Goal: Task Accomplishment & Management: Use online tool/utility

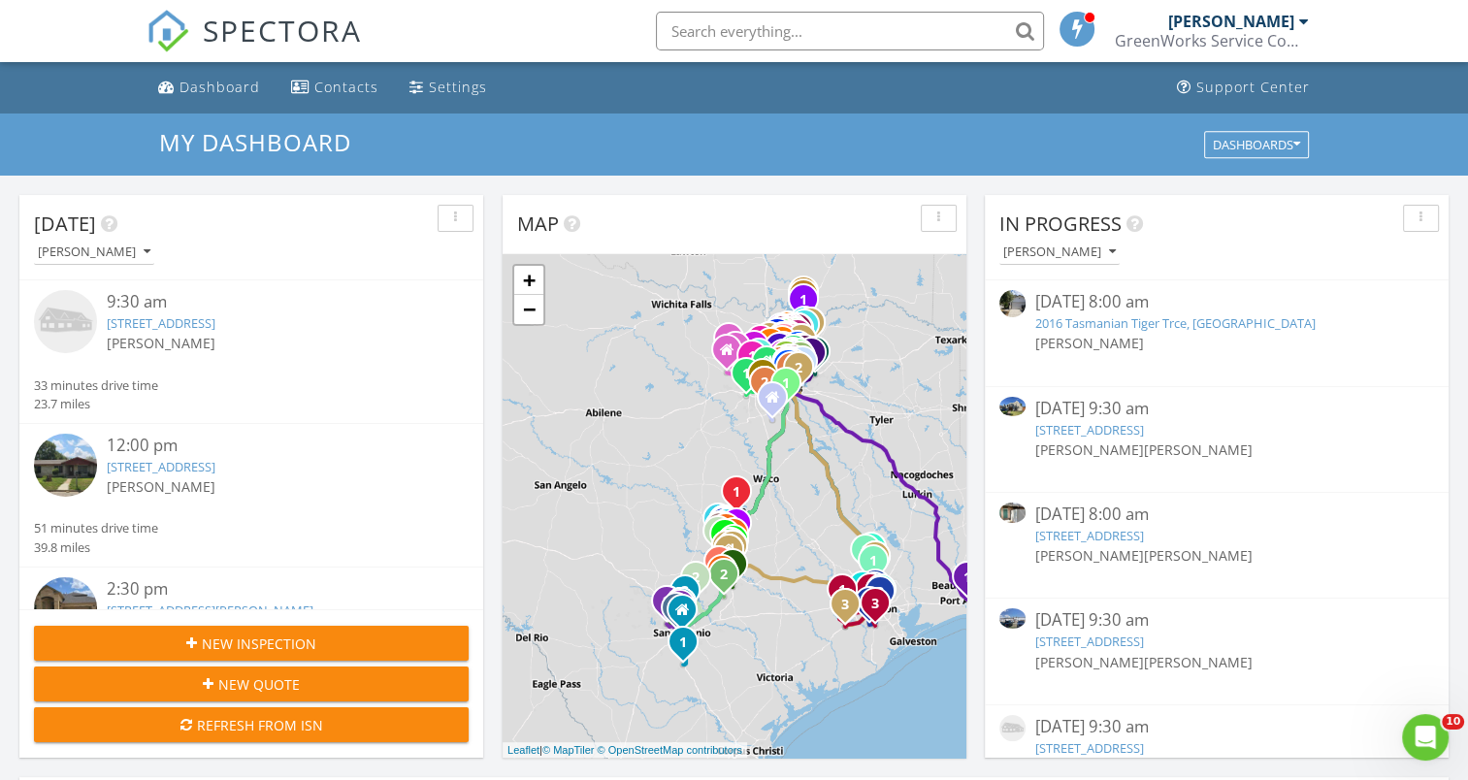
scroll to position [1796, 1498]
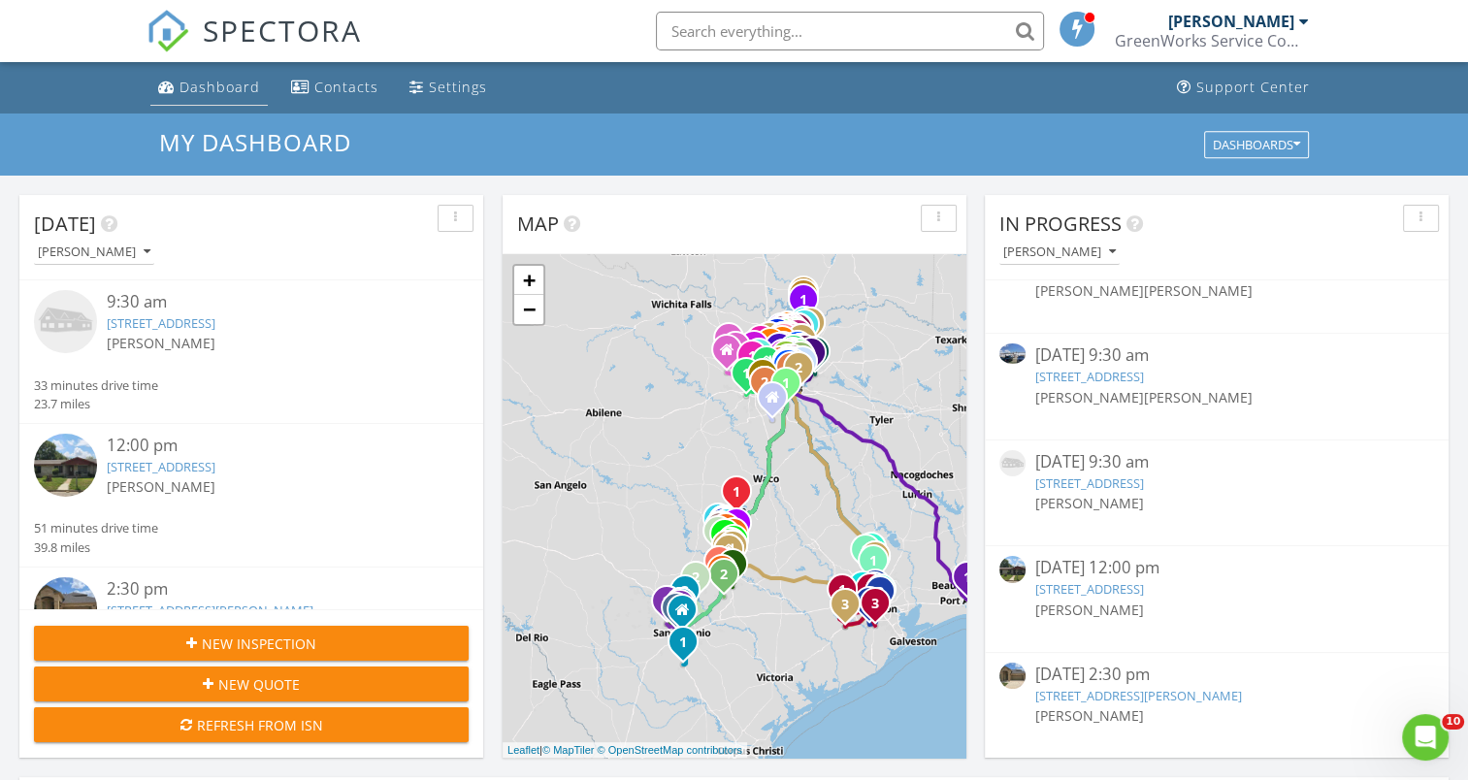
click at [210, 92] on div "Dashboard" at bounding box center [220, 87] width 81 height 18
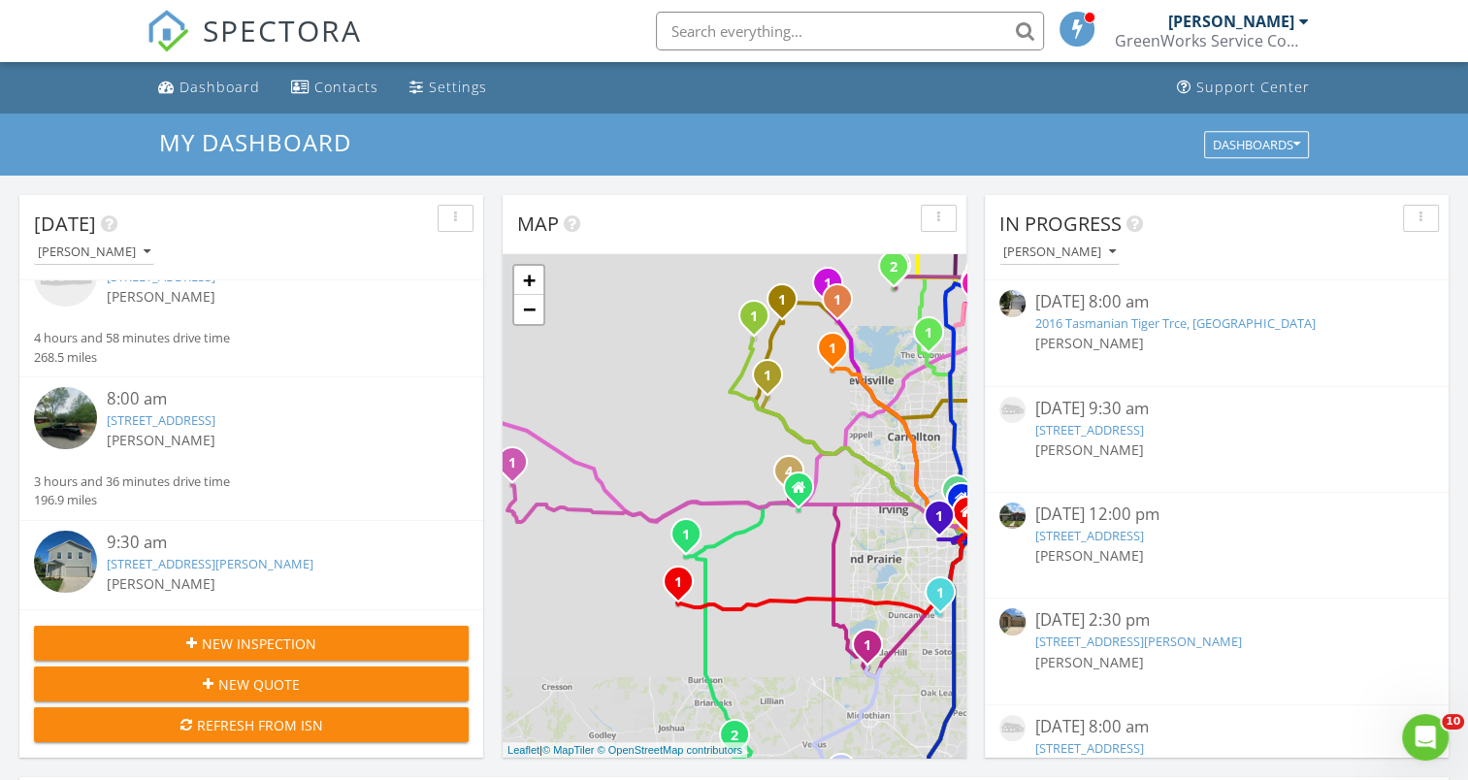
scroll to position [242, 0]
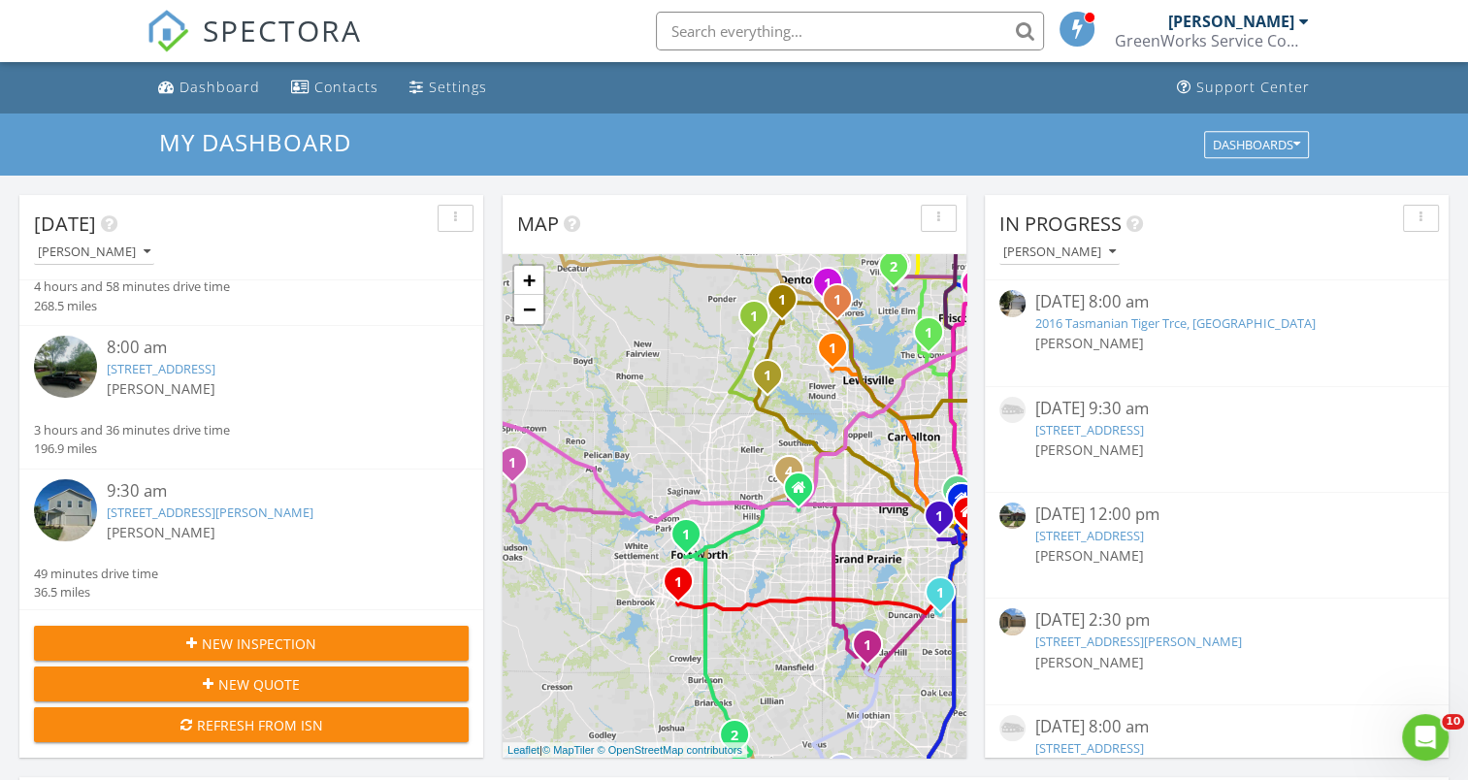
click at [69, 500] on img at bounding box center [65, 510] width 63 height 63
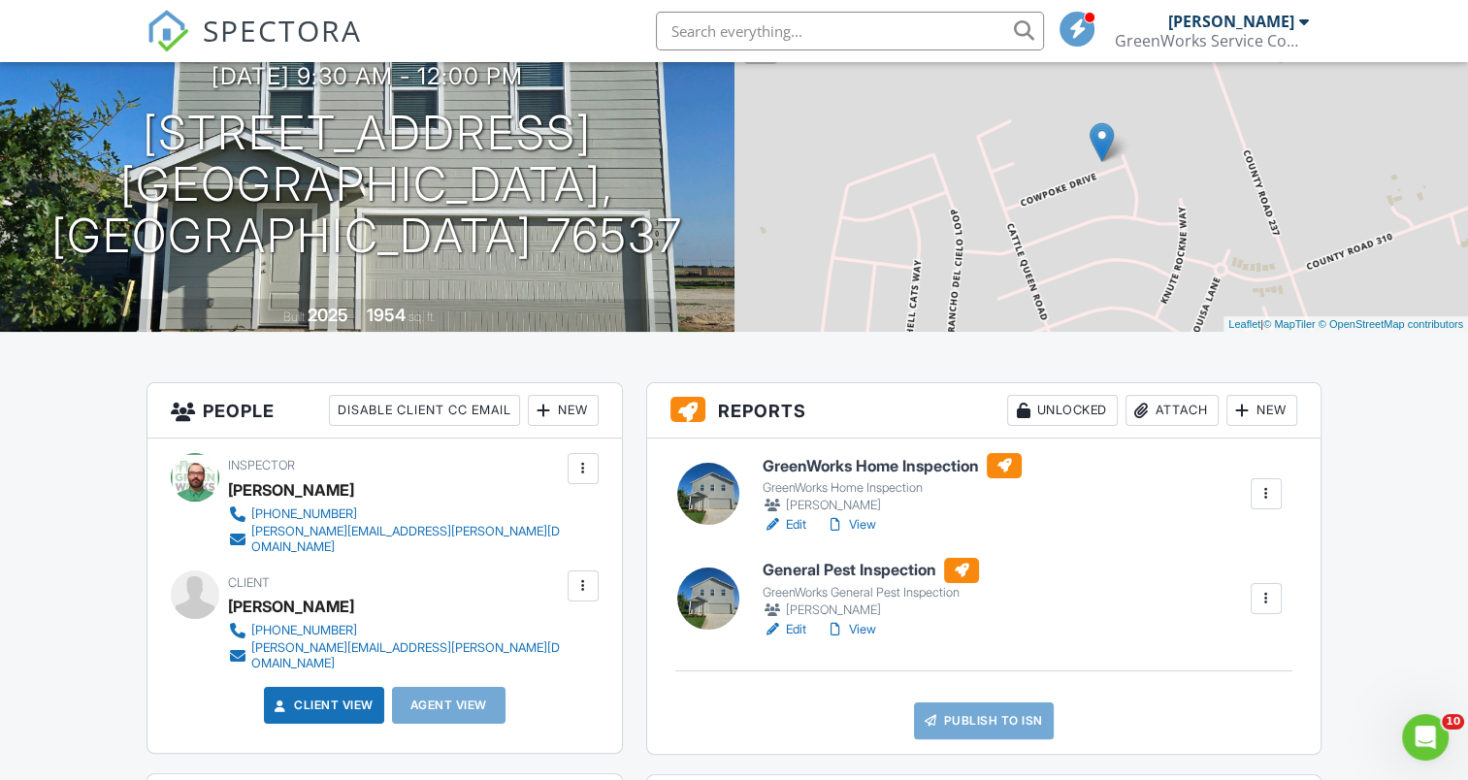
scroll to position [194, 0]
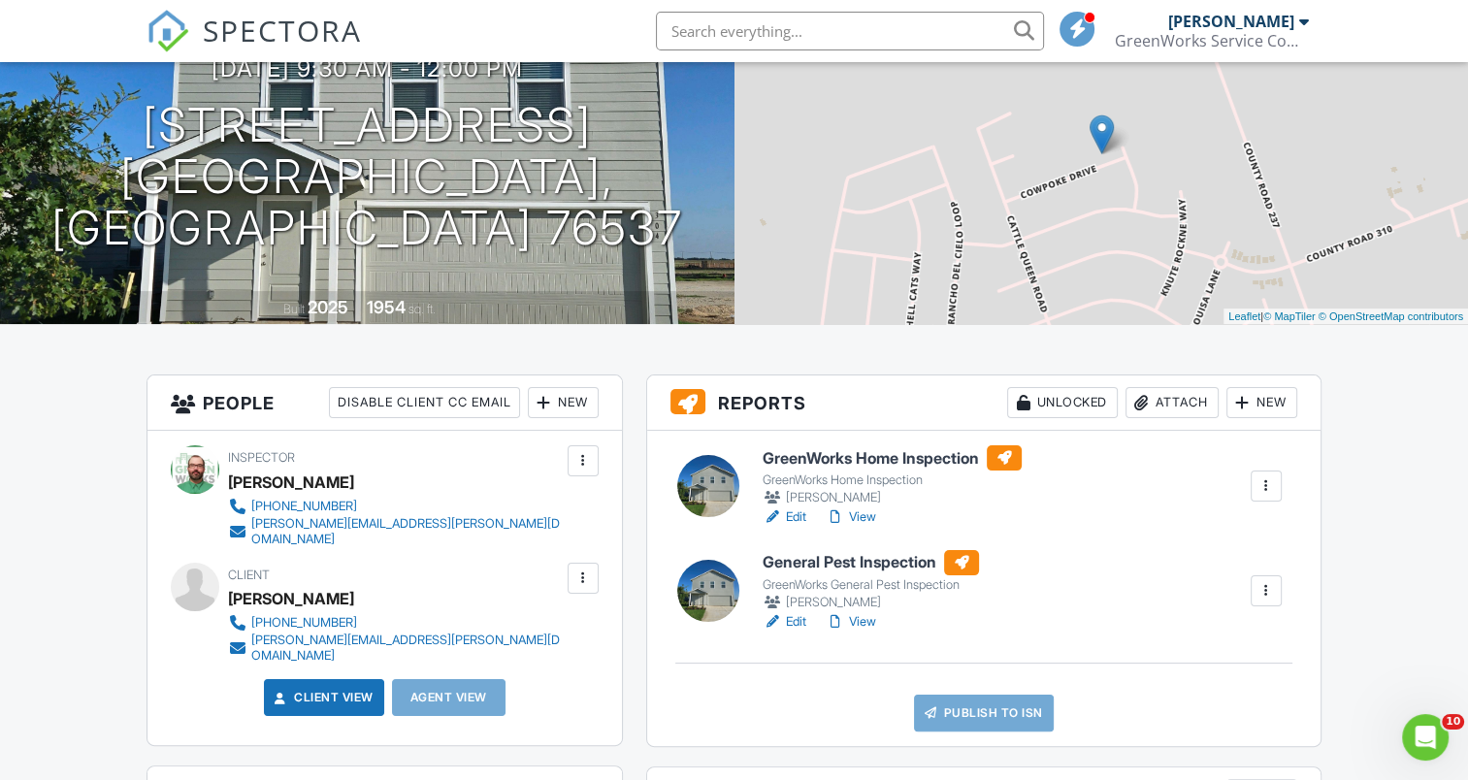
click at [865, 621] on link "View" at bounding box center [851, 621] width 50 height 19
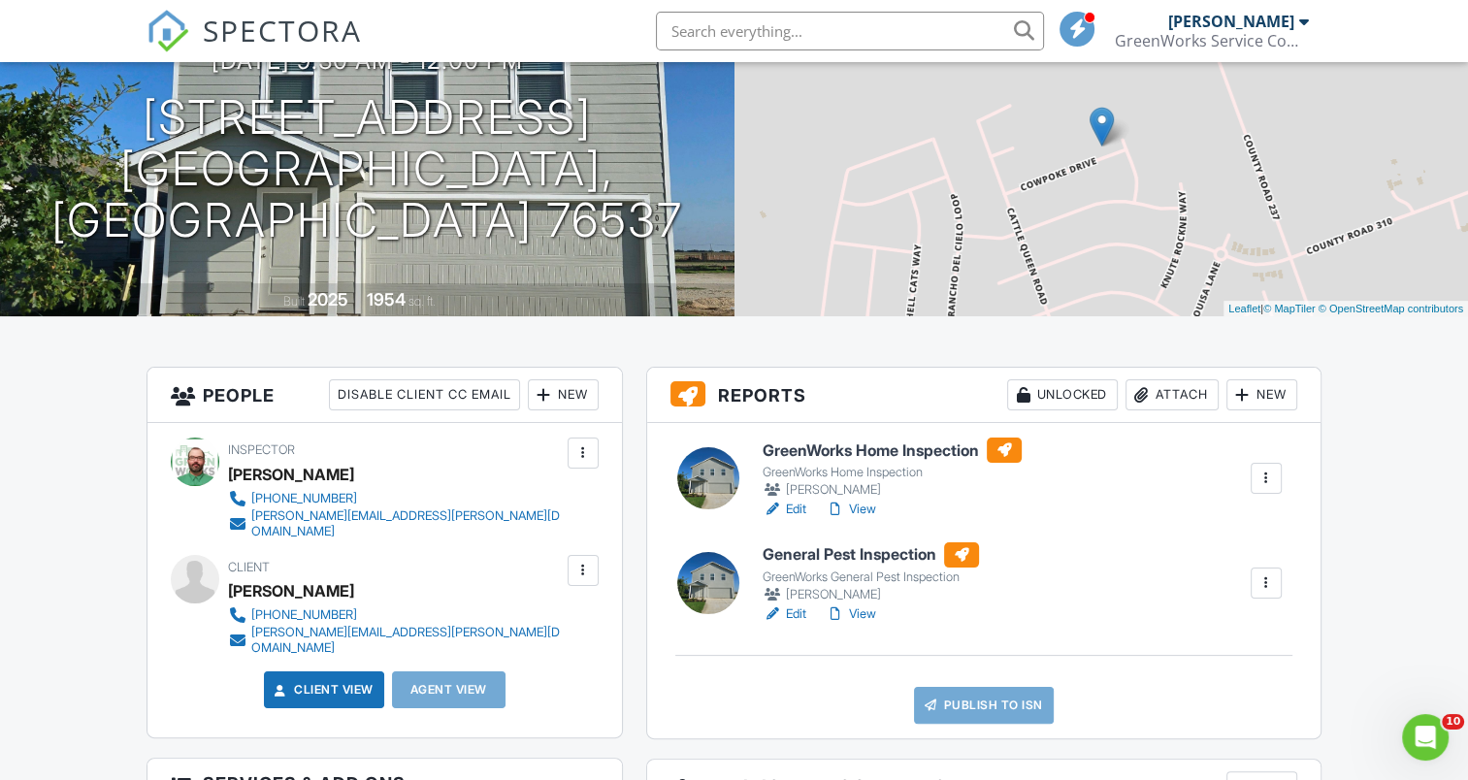
scroll to position [194, 0]
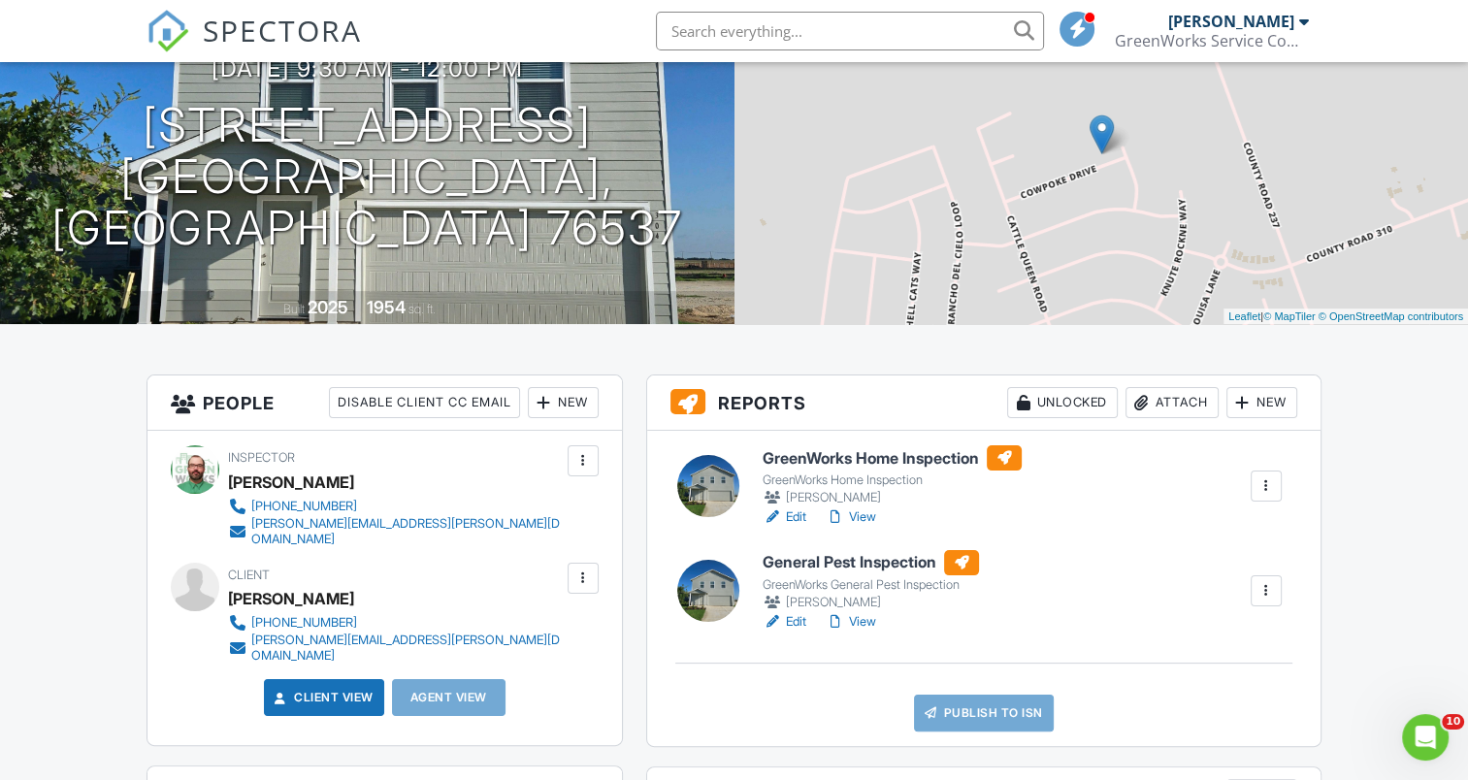
click at [872, 456] on h6 "GreenWorks Home Inspection" at bounding box center [892, 457] width 259 height 25
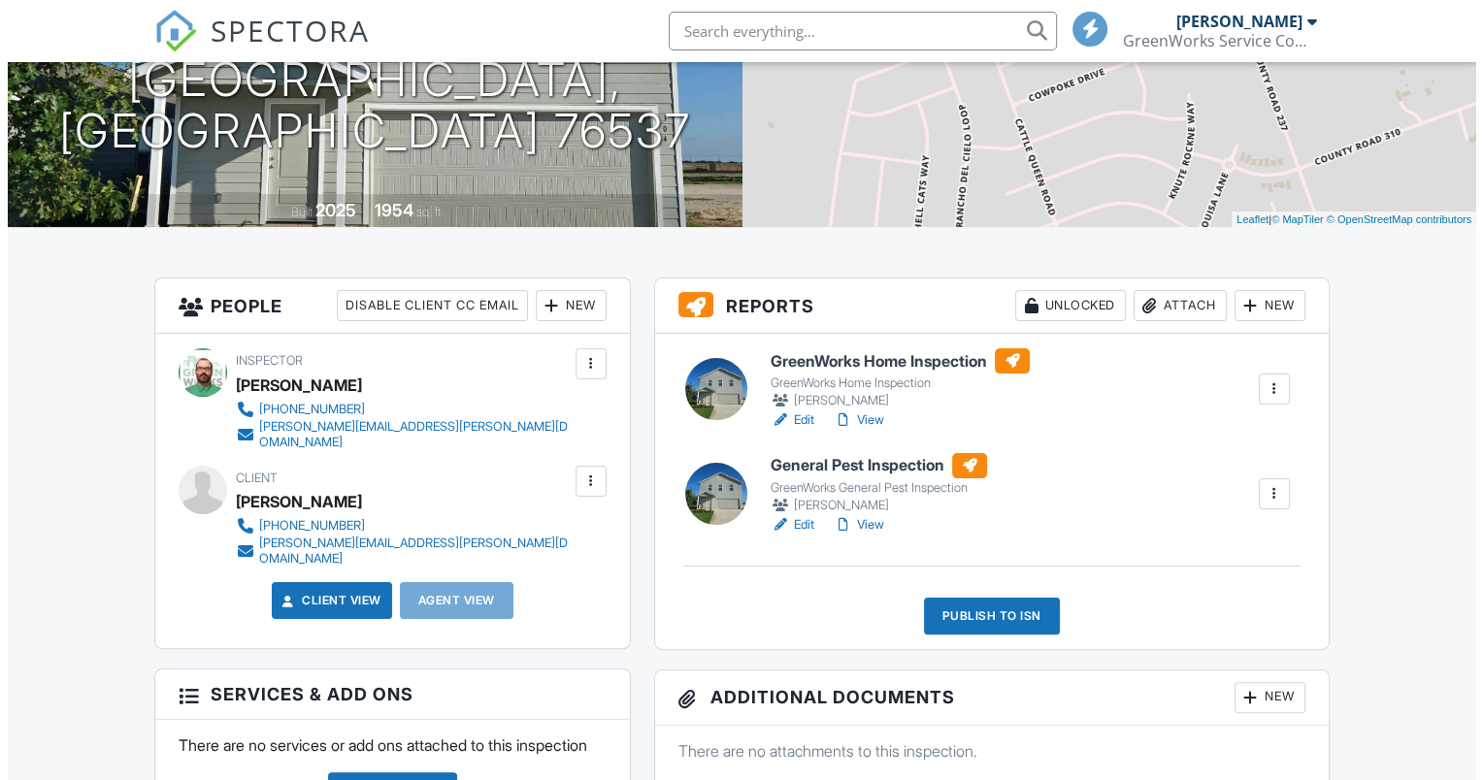
scroll to position [291, 0]
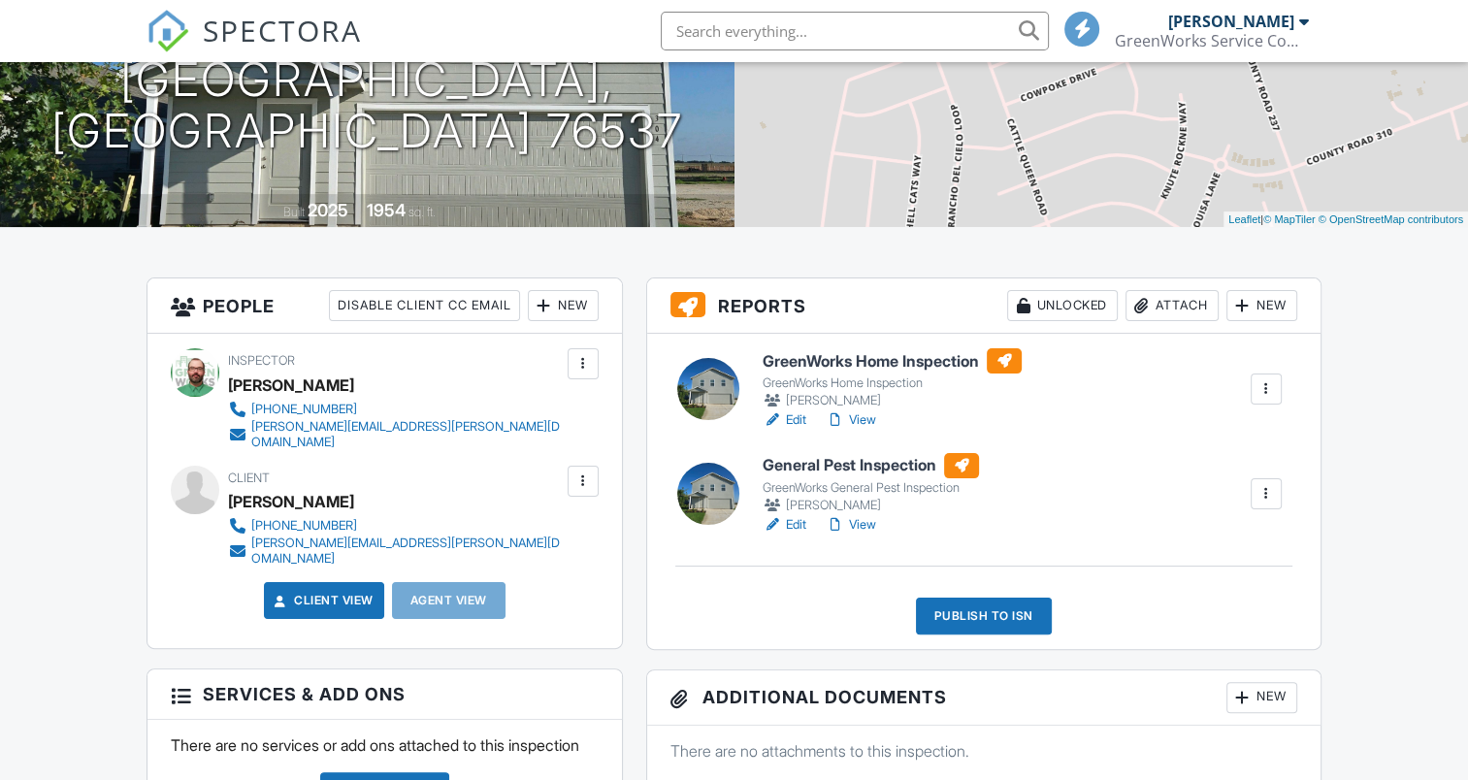
click at [990, 627] on div "Publish to ISN" at bounding box center [984, 616] width 136 height 37
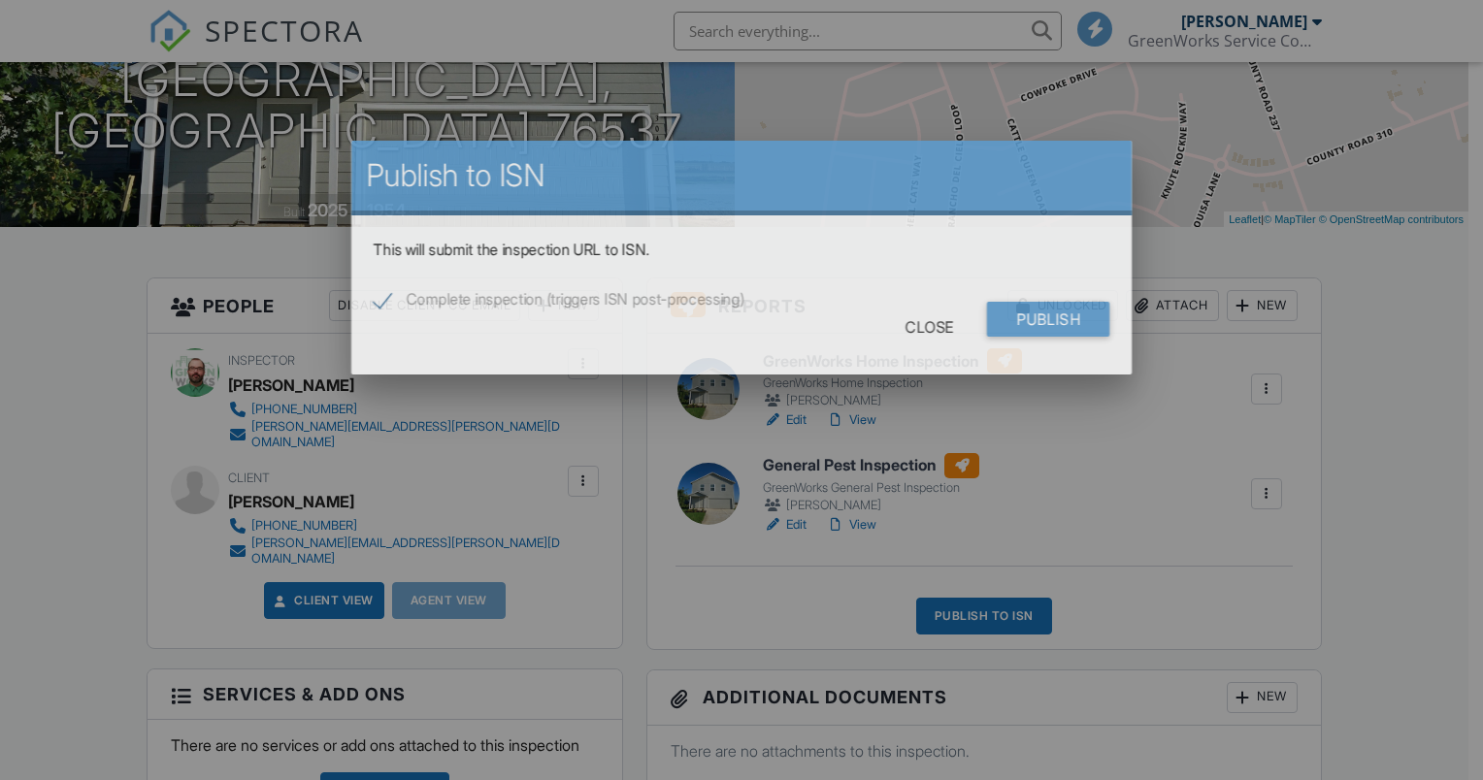
scroll to position [0, 0]
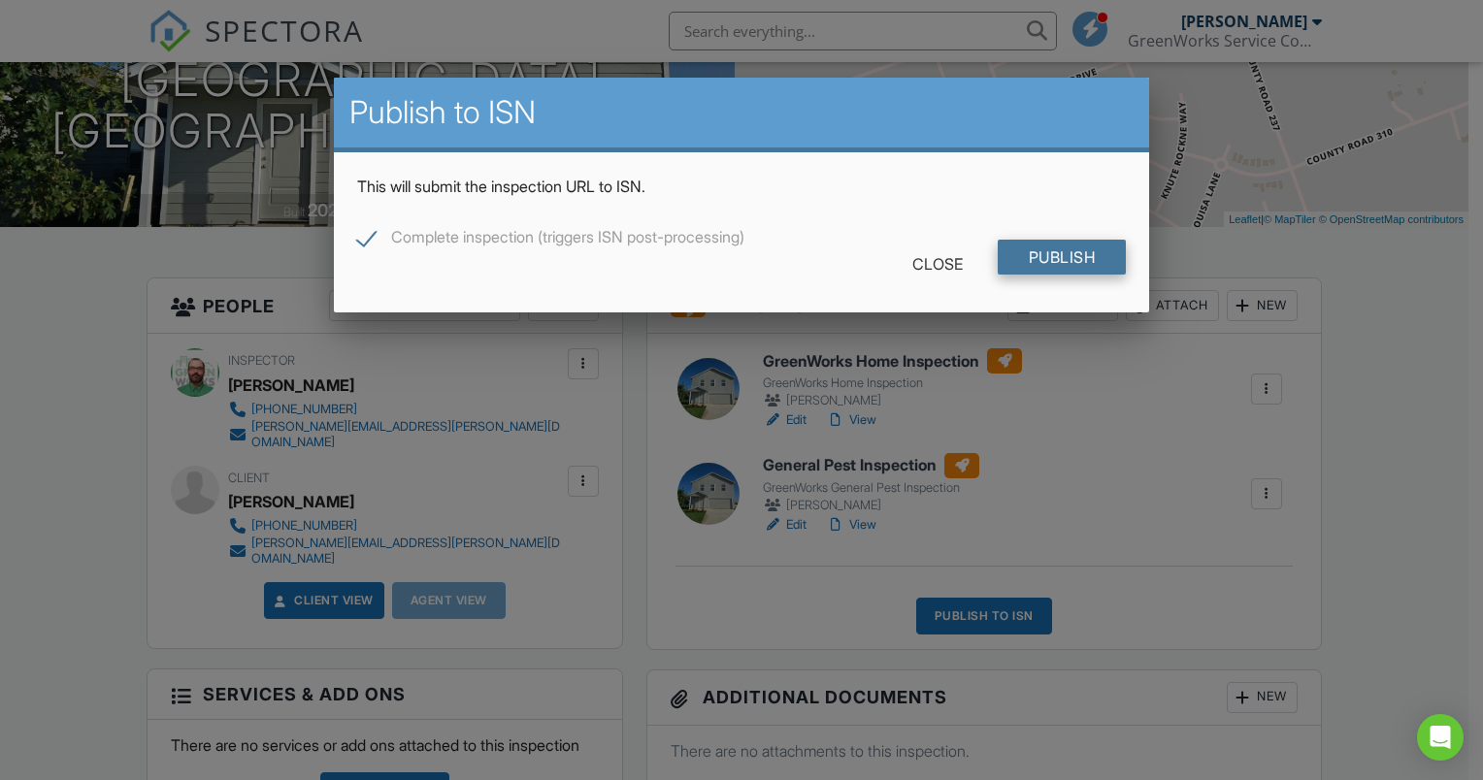
click at [1067, 258] on input "Publish" at bounding box center [1062, 257] width 129 height 35
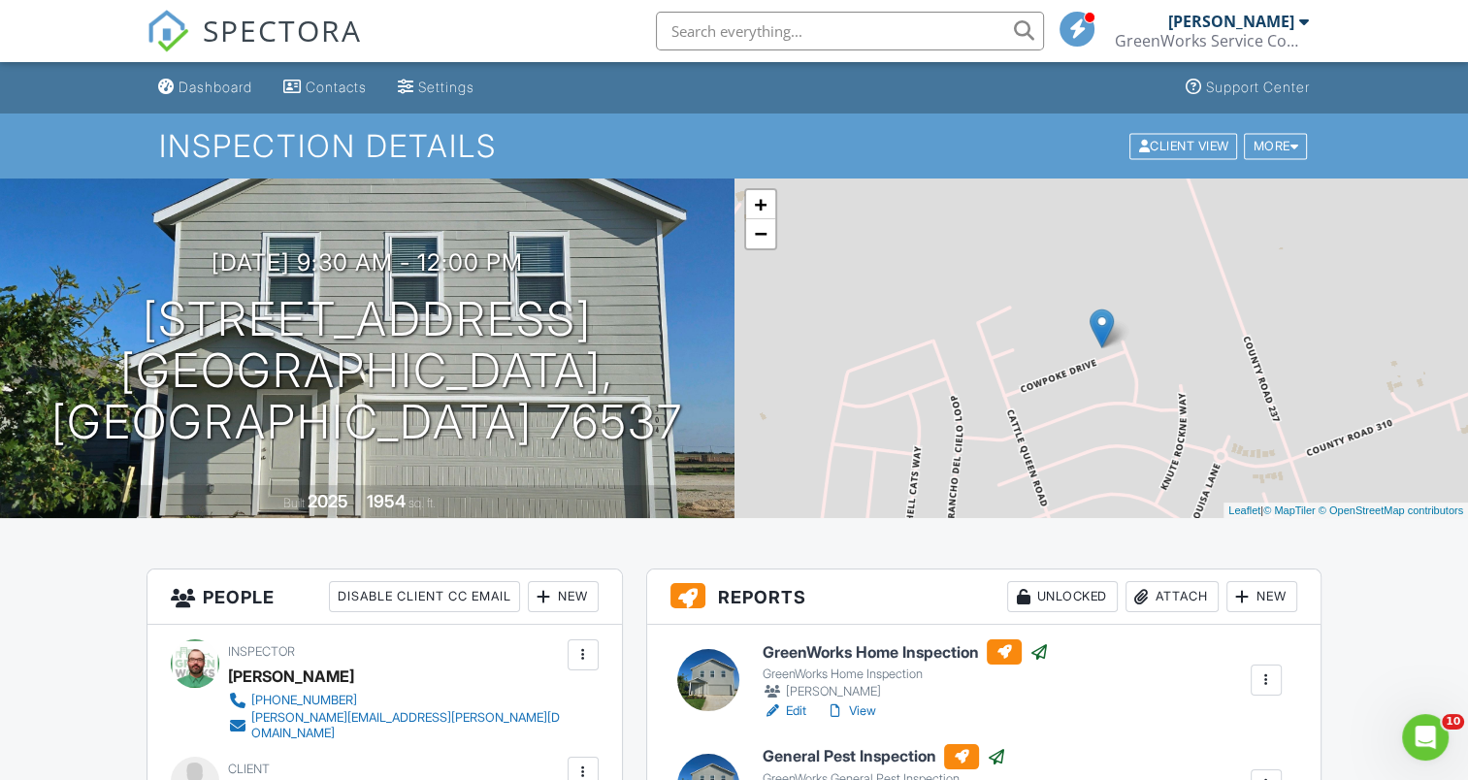
scroll to position [682, 0]
